Goal: Task Accomplishment & Management: Use online tool/utility

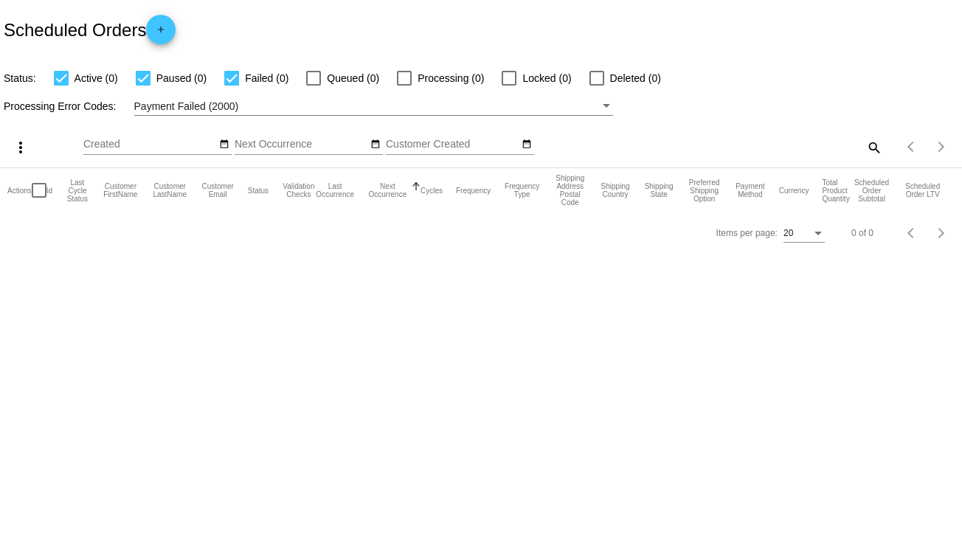
click at [243, 104] on div "Payment Failed (2000)" at bounding box center [367, 106] width 466 height 18
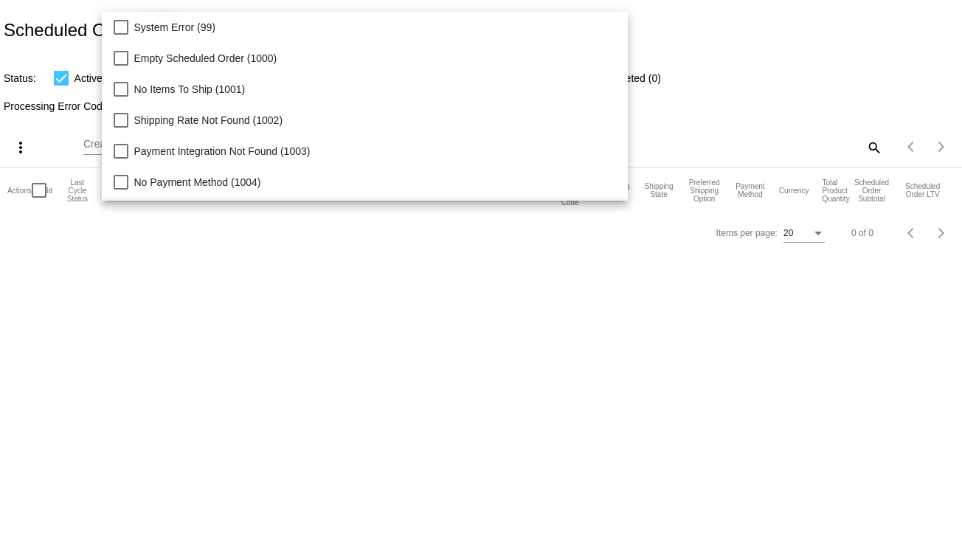
click at [57, 51] on div at bounding box center [481, 275] width 962 height 551
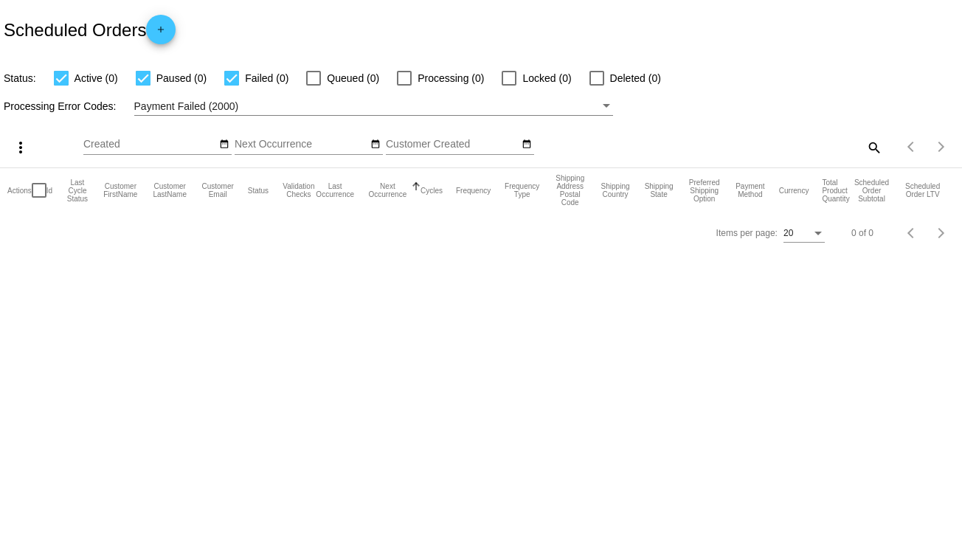
click at [165, 74] on span "Paused (0)" at bounding box center [181, 78] width 50 height 18
click at [143, 86] on input "Paused (0)" at bounding box center [142, 86] width 1 height 1
checkbox input "false"
click at [608, 105] on div "Filter by Processing Error Codes" at bounding box center [606, 106] width 7 height 4
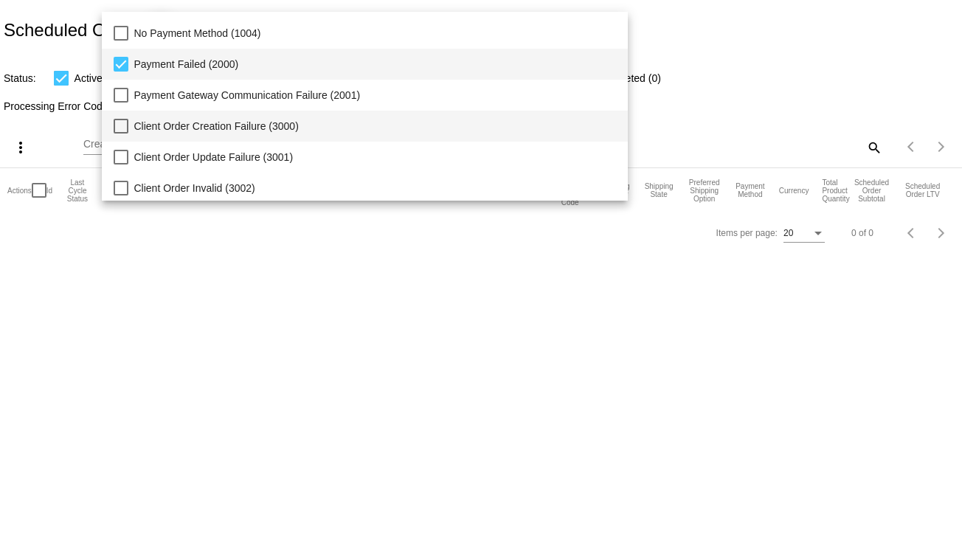
scroll to position [151, 0]
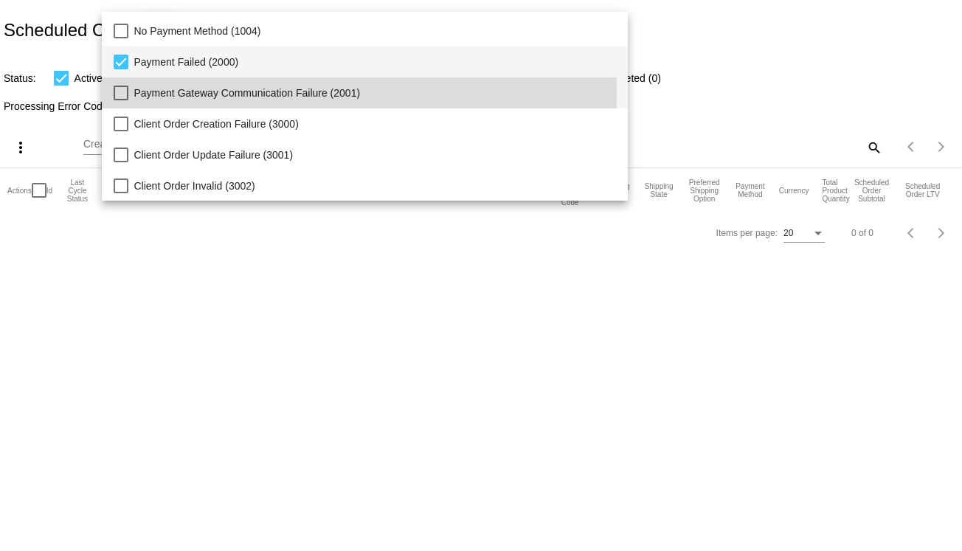
click at [124, 89] on mat-pseudo-checkbox at bounding box center [121, 93] width 15 height 15
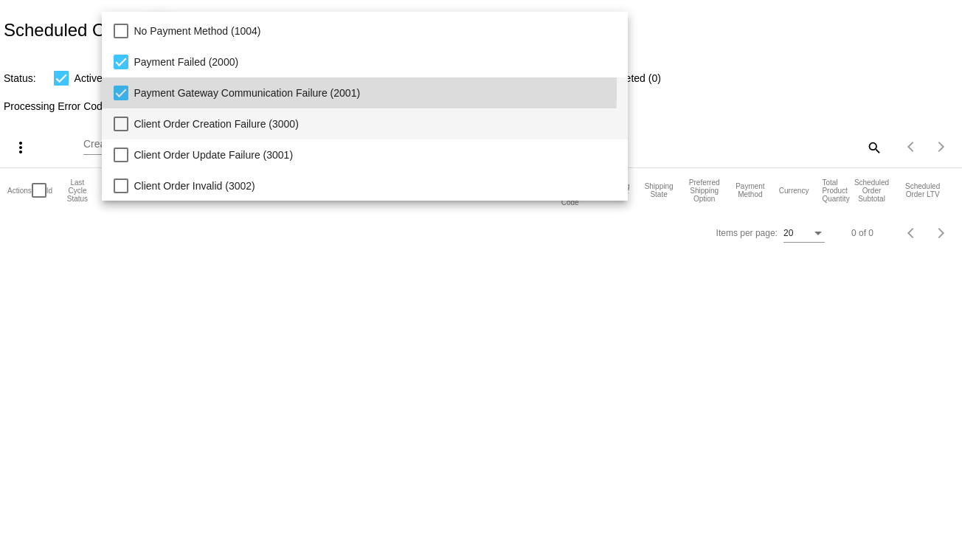
click at [127, 120] on mat-pseudo-checkbox at bounding box center [121, 124] width 15 height 15
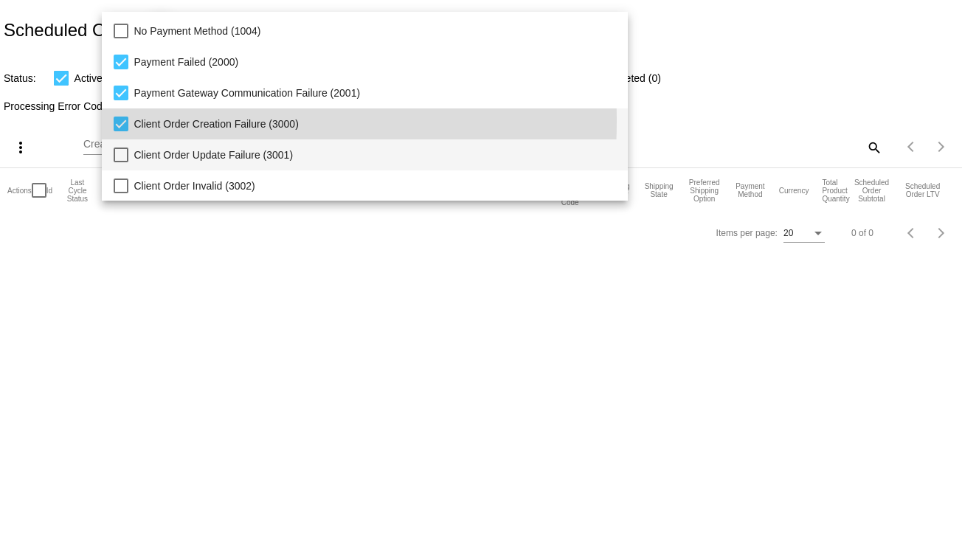
click at [125, 156] on mat-pseudo-checkbox at bounding box center [121, 155] width 15 height 15
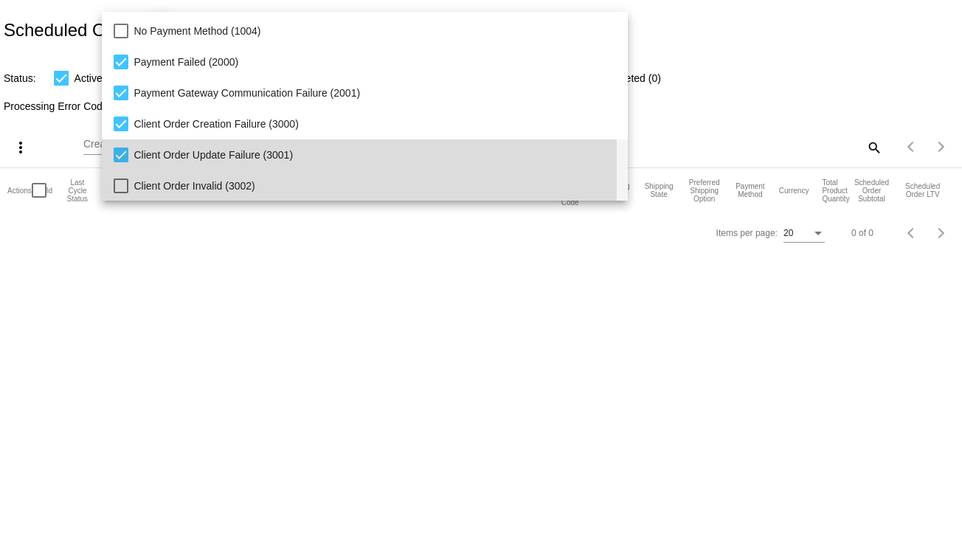
click at [121, 184] on mat-pseudo-checkbox at bounding box center [121, 185] width 15 height 15
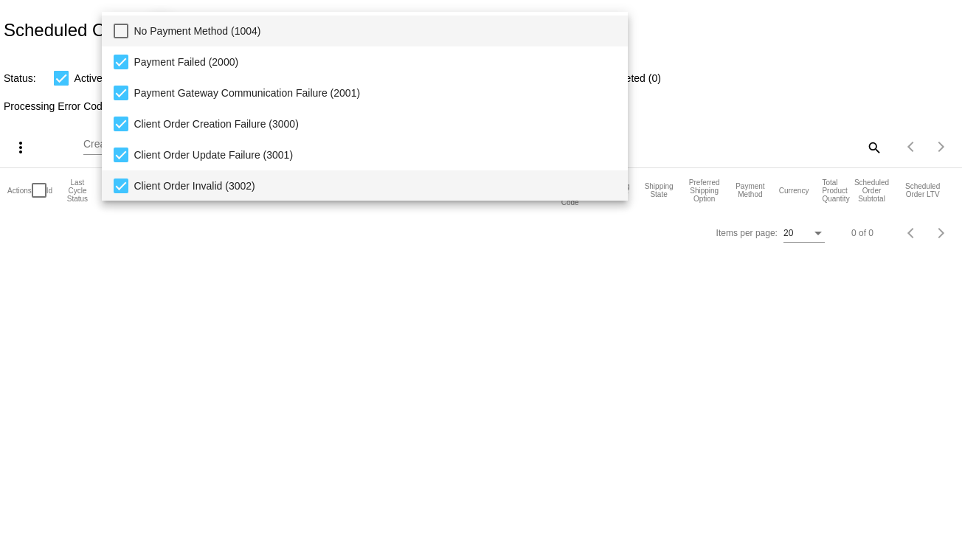
click at [125, 27] on mat-pseudo-checkbox at bounding box center [121, 31] width 15 height 15
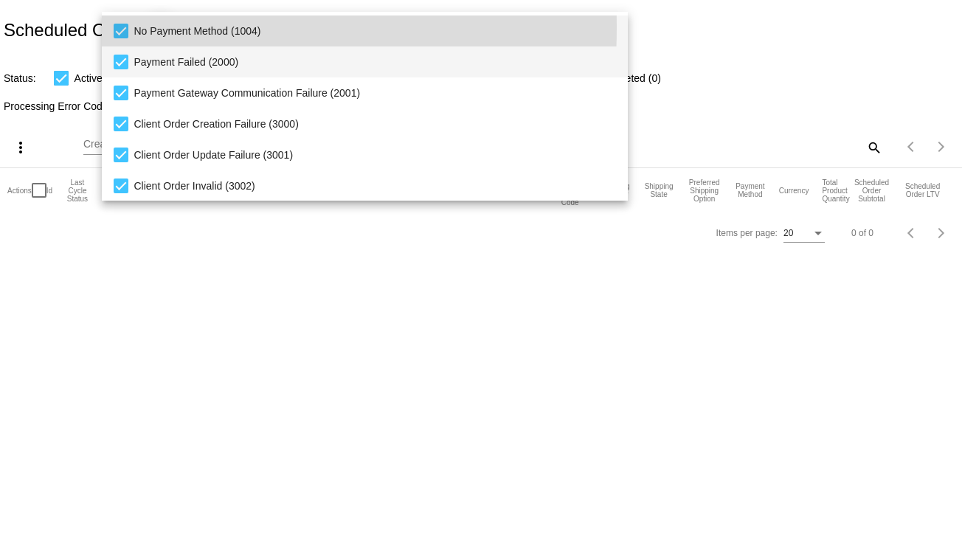
scroll to position [4, 0]
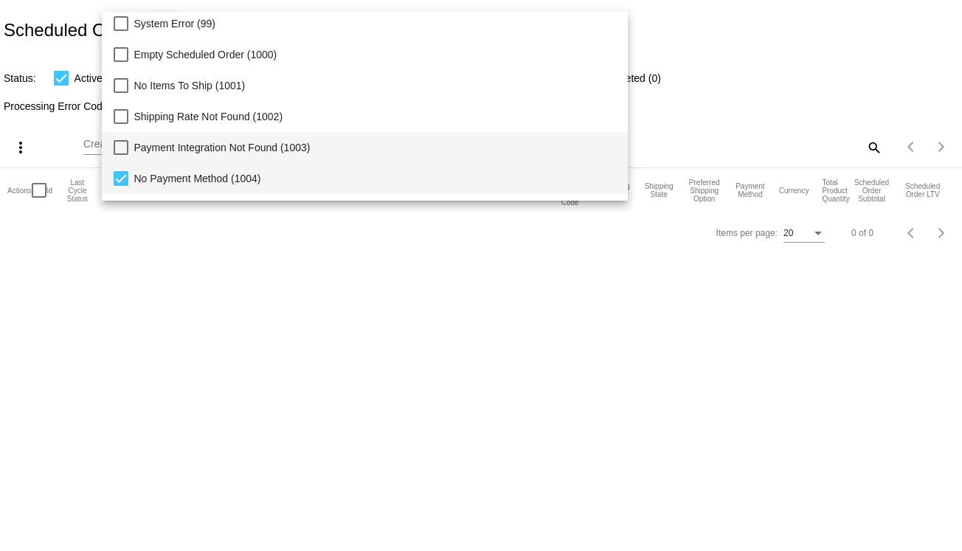
click at [122, 146] on mat-pseudo-checkbox at bounding box center [121, 147] width 15 height 15
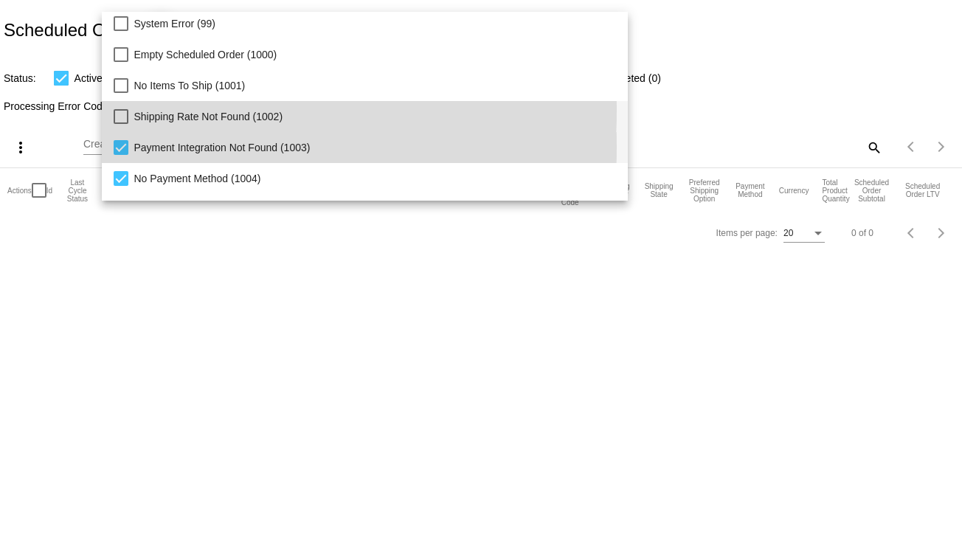
click at [122, 110] on mat-pseudo-checkbox at bounding box center [121, 116] width 15 height 15
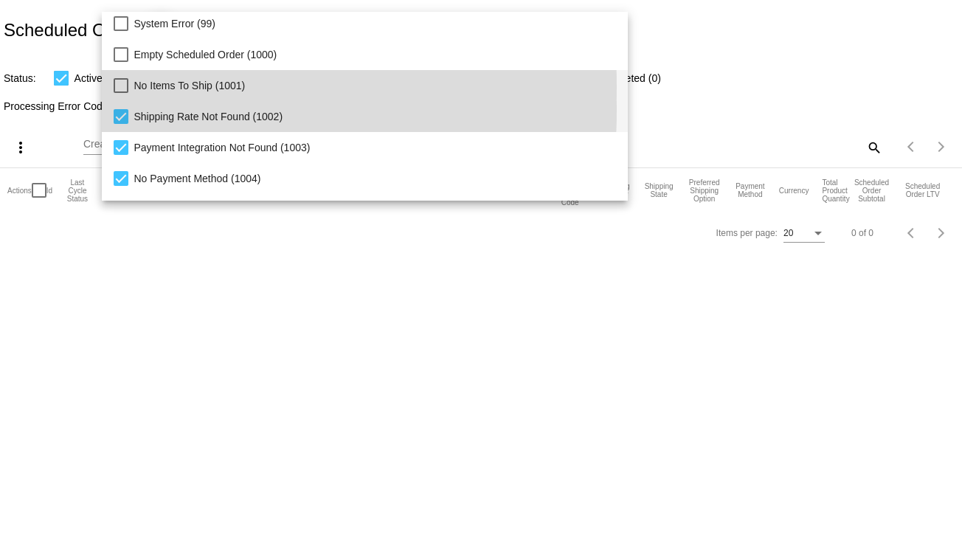
click at [122, 86] on mat-pseudo-checkbox at bounding box center [121, 85] width 15 height 15
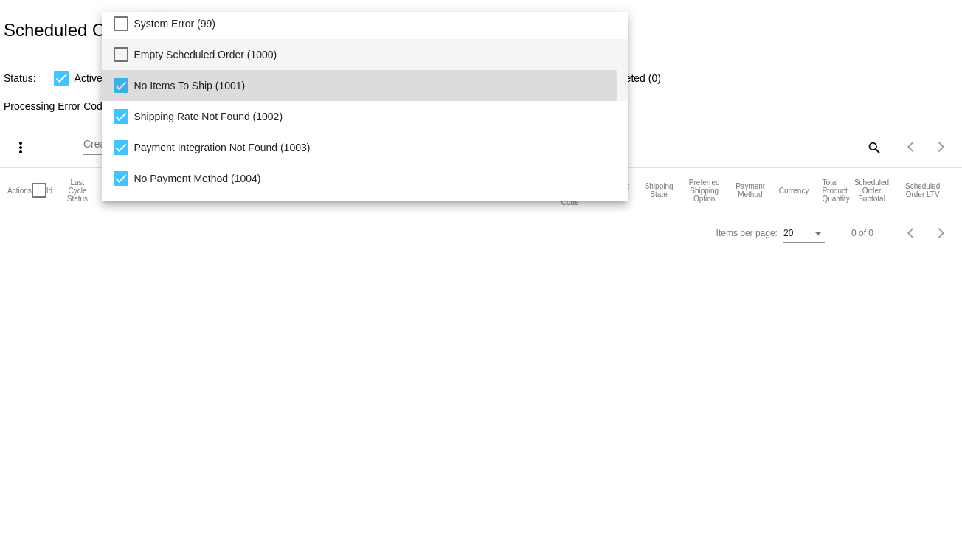
click at [125, 55] on mat-pseudo-checkbox at bounding box center [121, 54] width 15 height 15
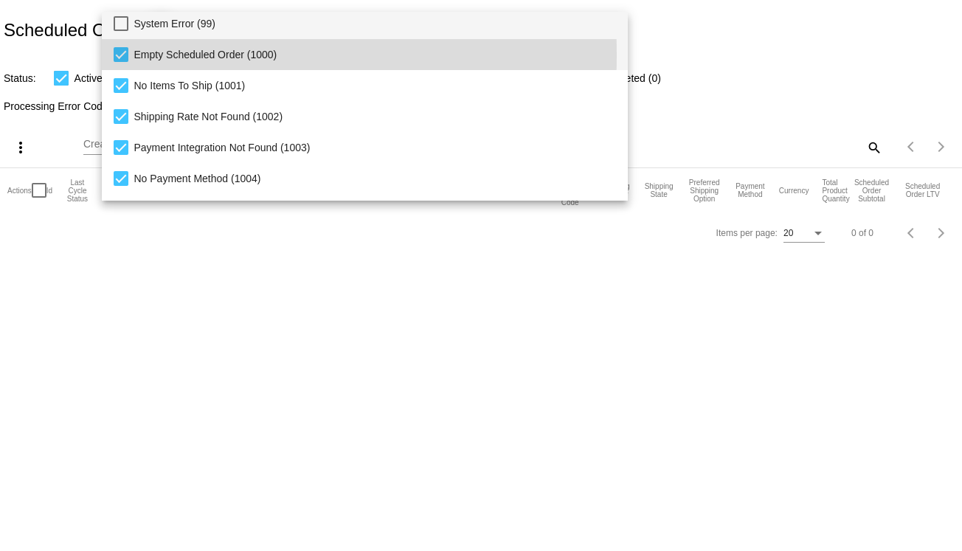
click at [120, 21] on mat-pseudo-checkbox at bounding box center [121, 23] width 15 height 15
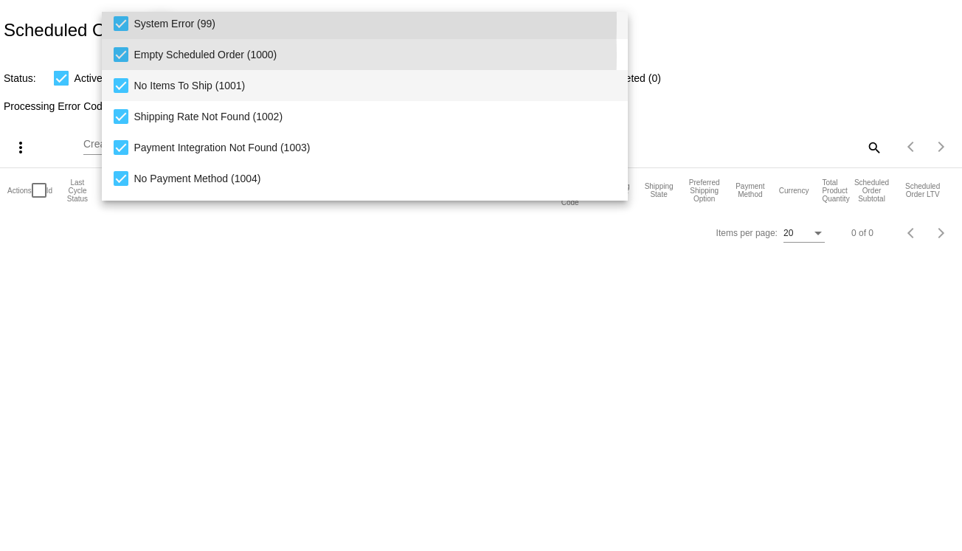
scroll to position [0, 0]
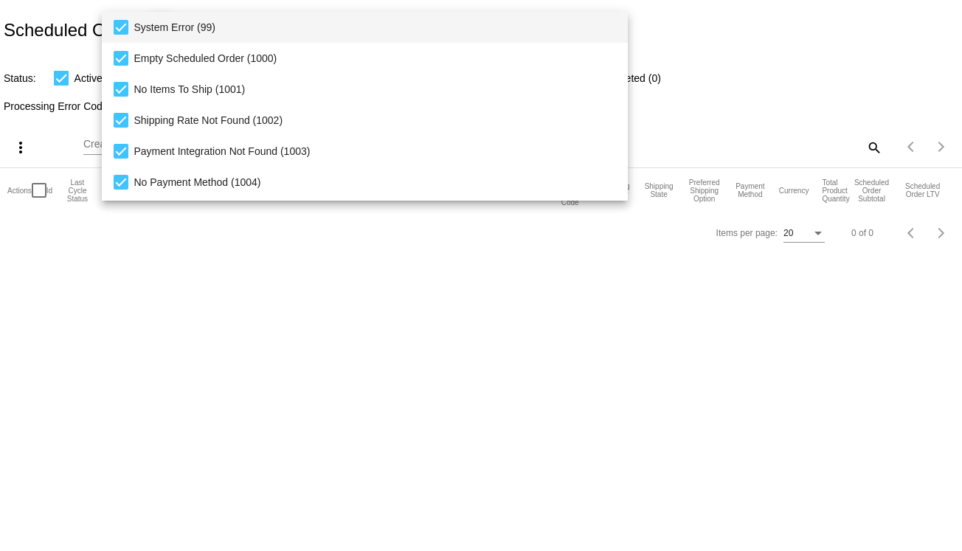
click at [773, 15] on div at bounding box center [481, 275] width 962 height 551
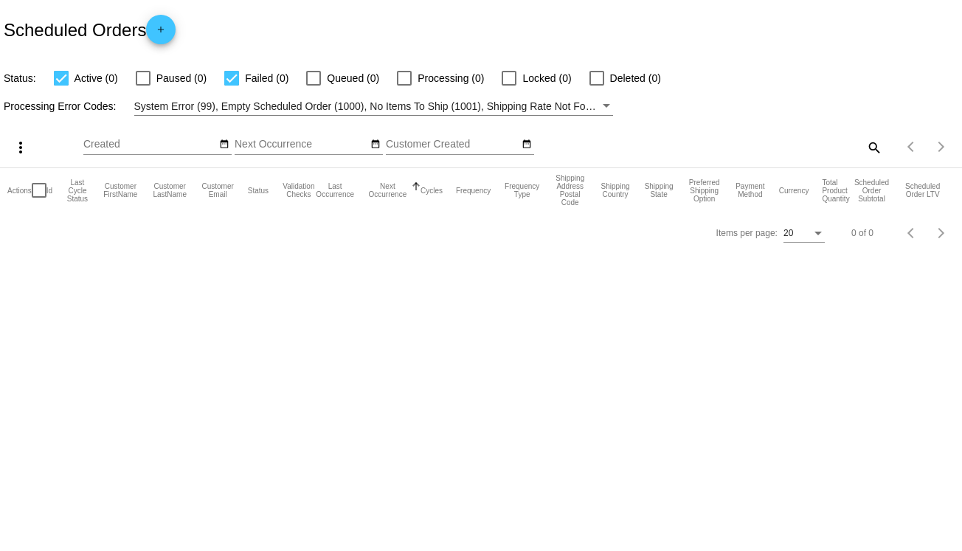
click at [235, 77] on div at bounding box center [231, 78] width 15 height 15
click at [232, 86] on input "Failed (0)" at bounding box center [231, 86] width 1 height 1
checkbox input "false"
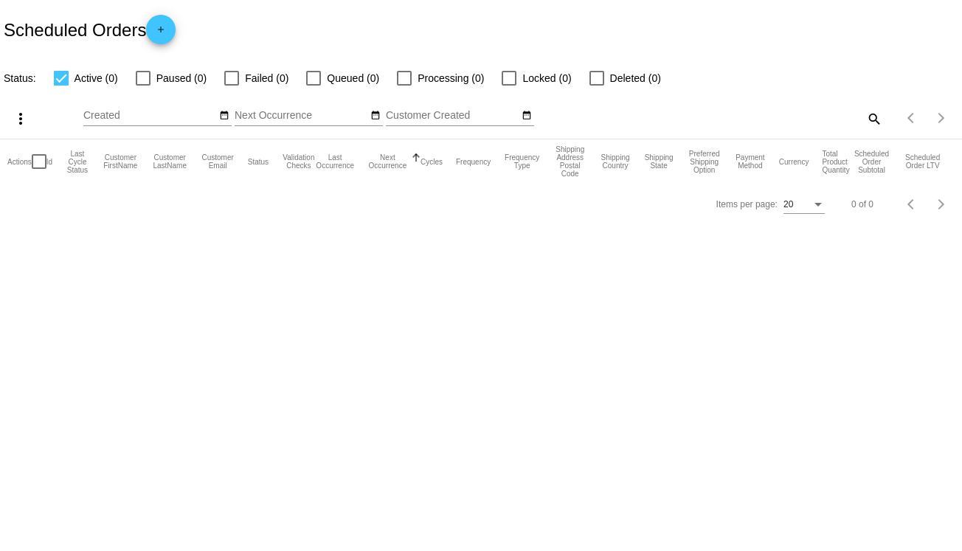
click at [867, 118] on mat-icon "search" at bounding box center [873, 118] width 18 height 23
paste input "1031271"
type input "1031271"
drag, startPoint x: 719, startPoint y: 113, endPoint x: 603, endPoint y: 109, distance: 116.6
click at [603, 109] on div "more_vert Sep Jan Feb Mar [DATE]" at bounding box center [481, 113] width 962 height 52
